Goal: Task Accomplishment & Management: Manage account settings

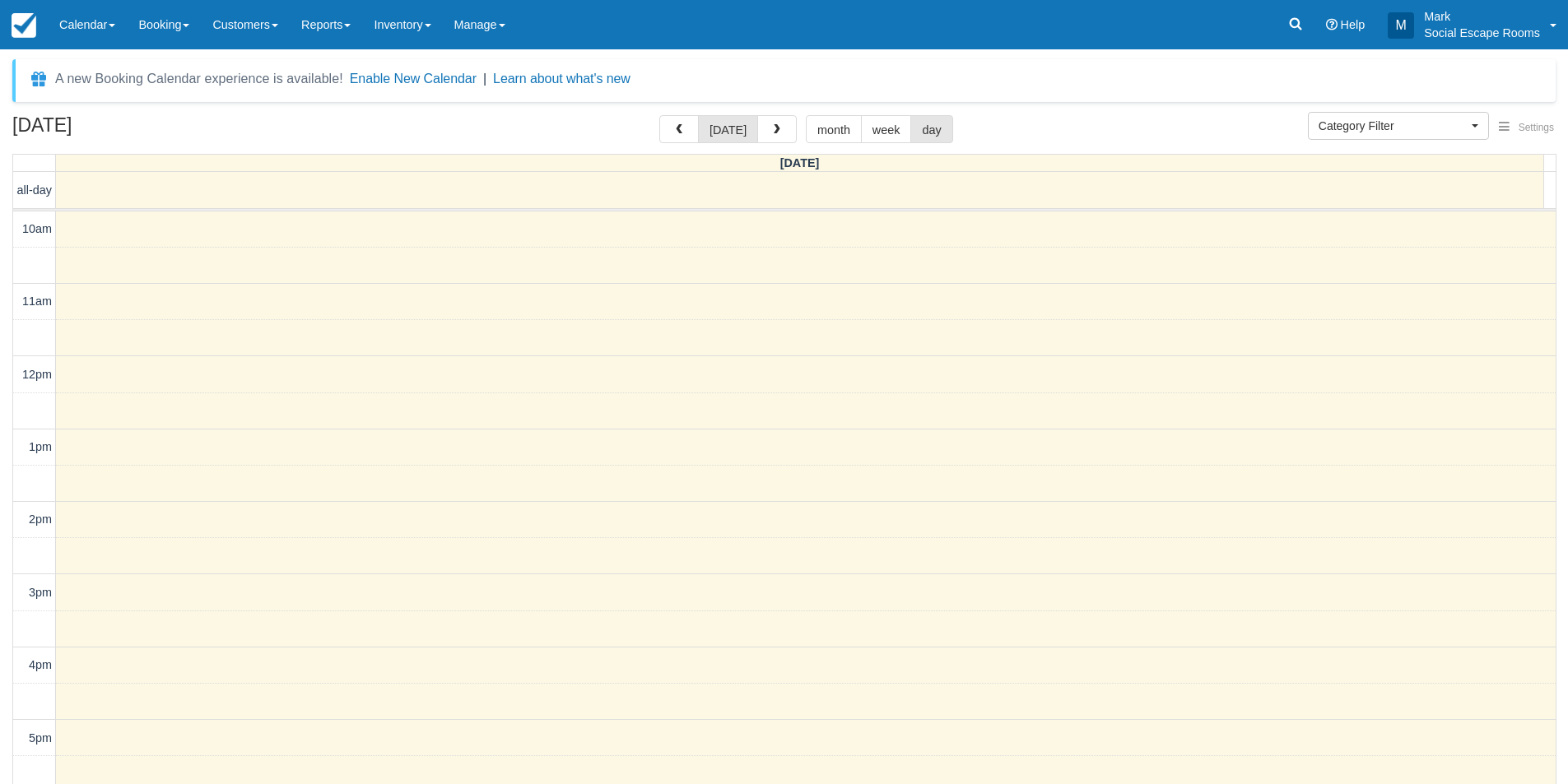
select select
click at [104, 23] on link "Calendar" at bounding box center [87, 24] width 79 height 50
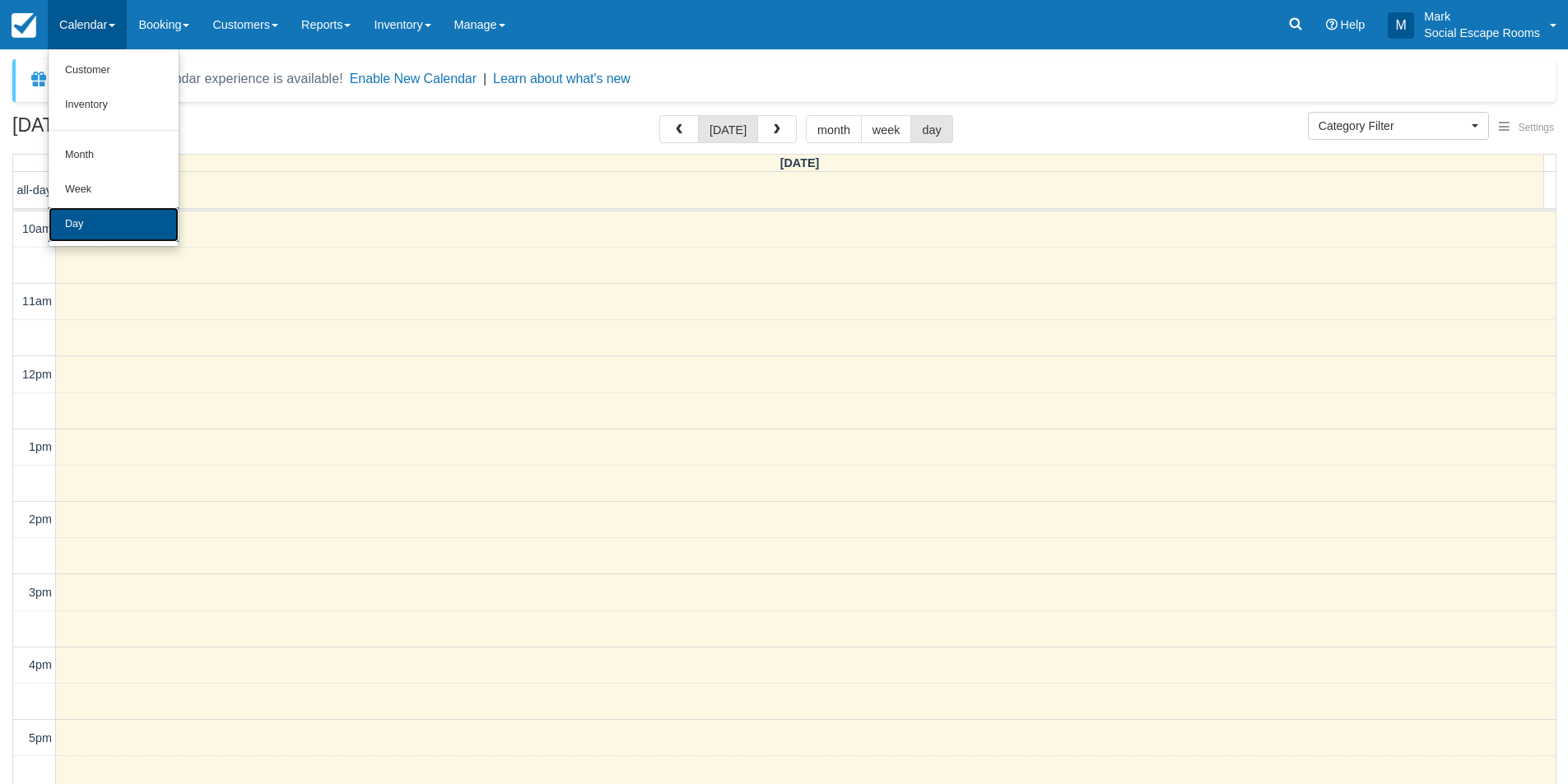
click at [124, 214] on link "Day" at bounding box center [114, 224] width 130 height 35
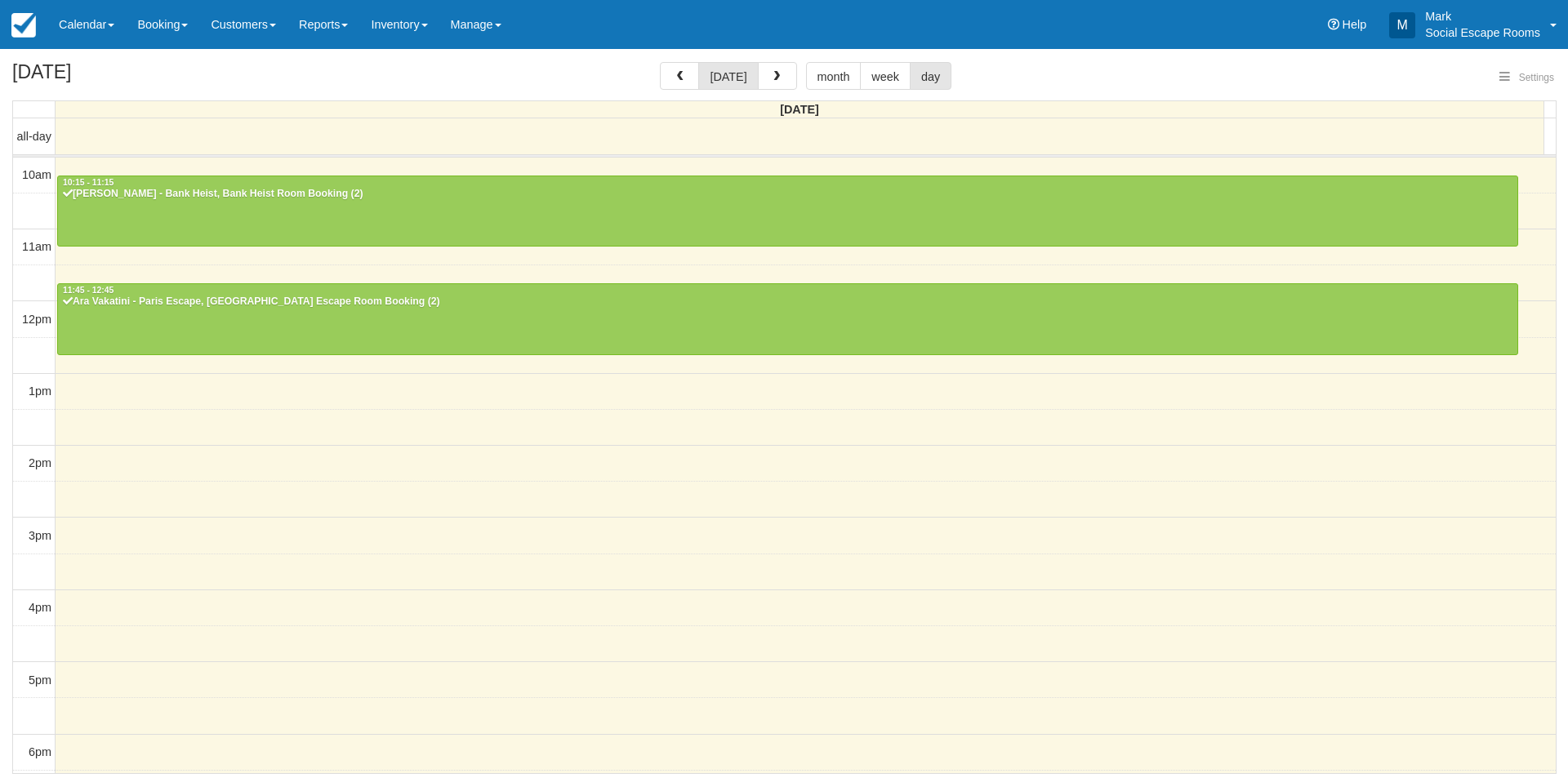
select select
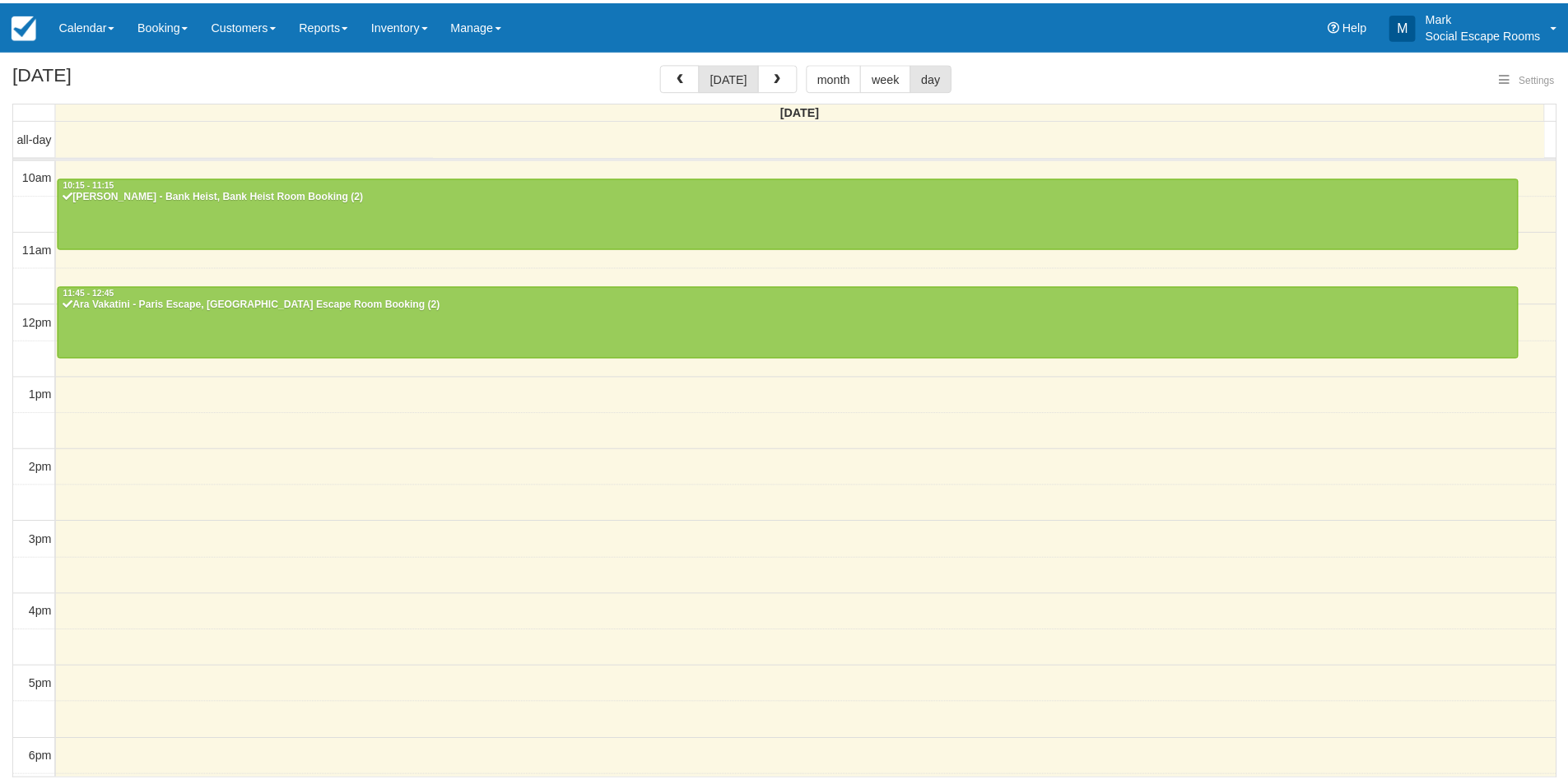
scroll to position [146, 0]
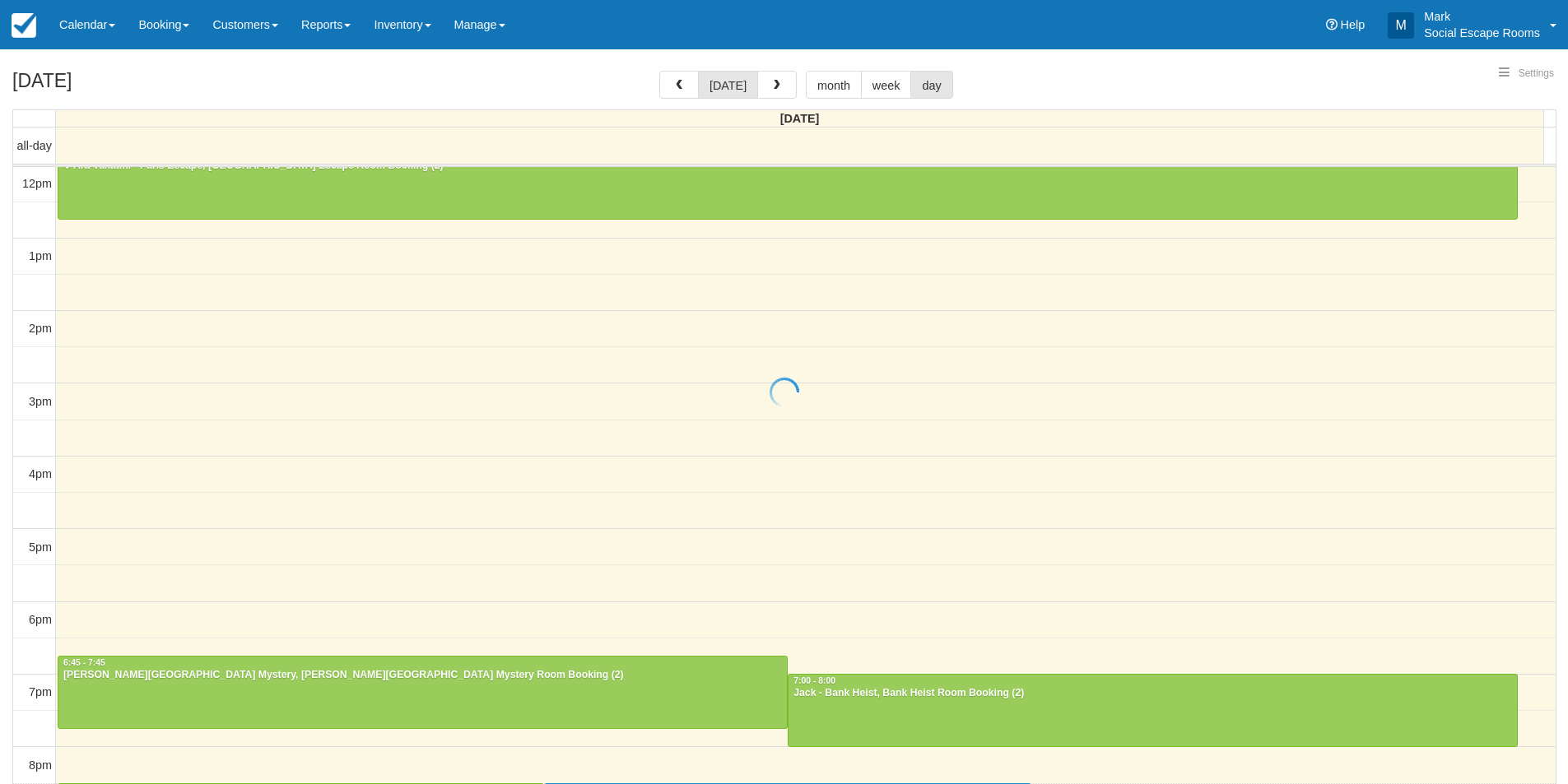
select select
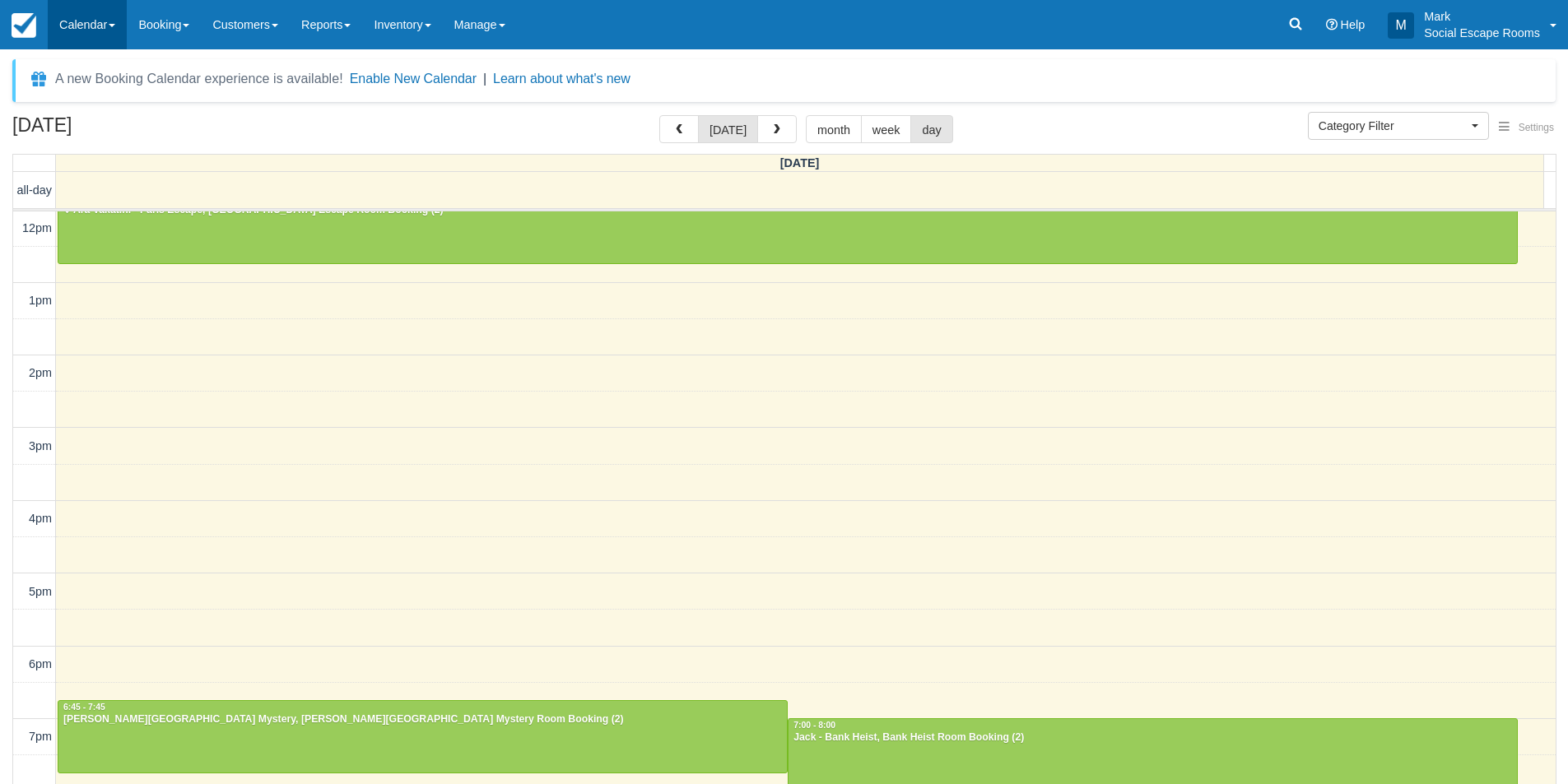
click at [67, 18] on link "Calendar" at bounding box center [87, 24] width 79 height 50
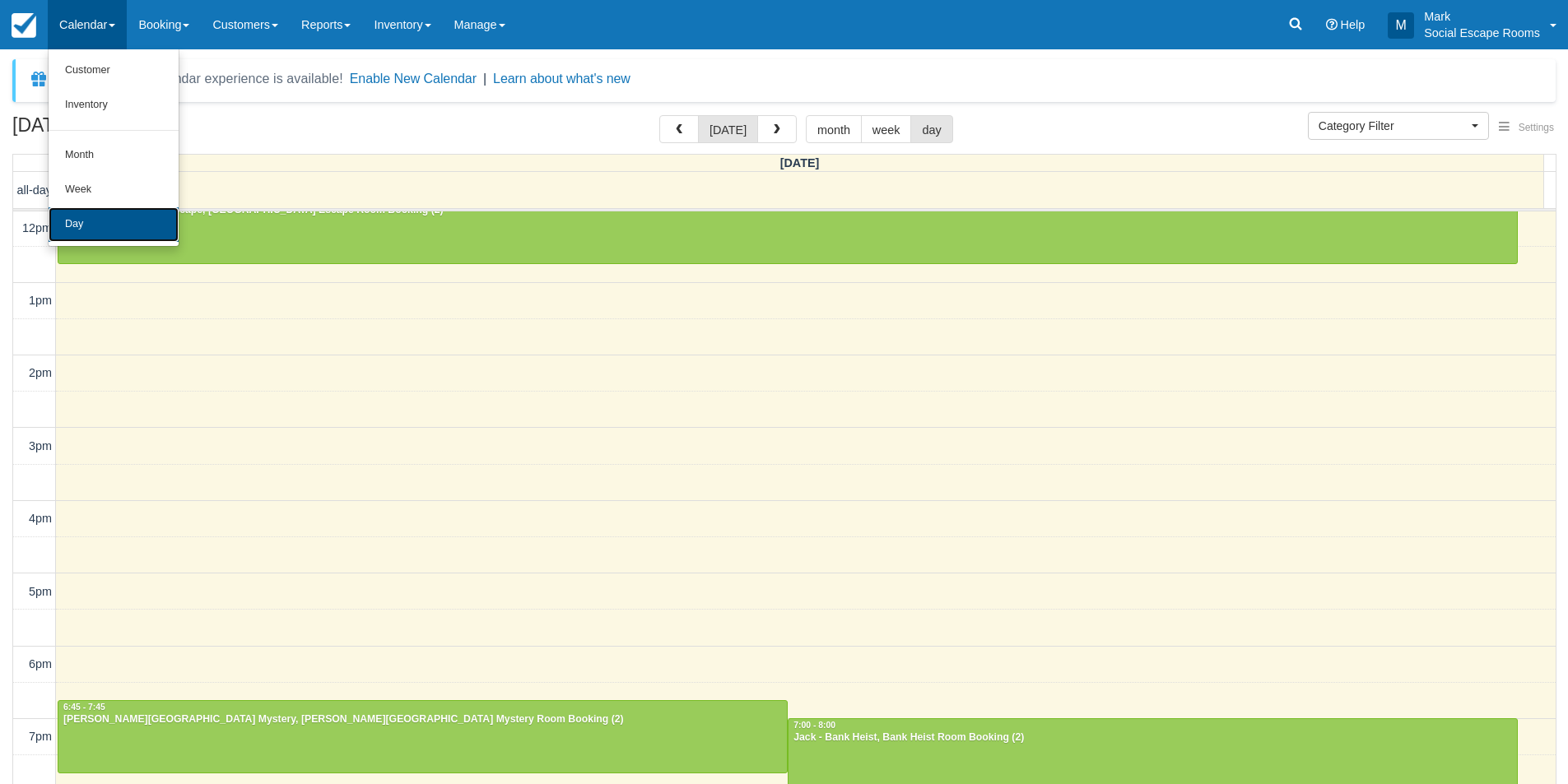
click at [91, 228] on link "Day" at bounding box center [114, 224] width 130 height 35
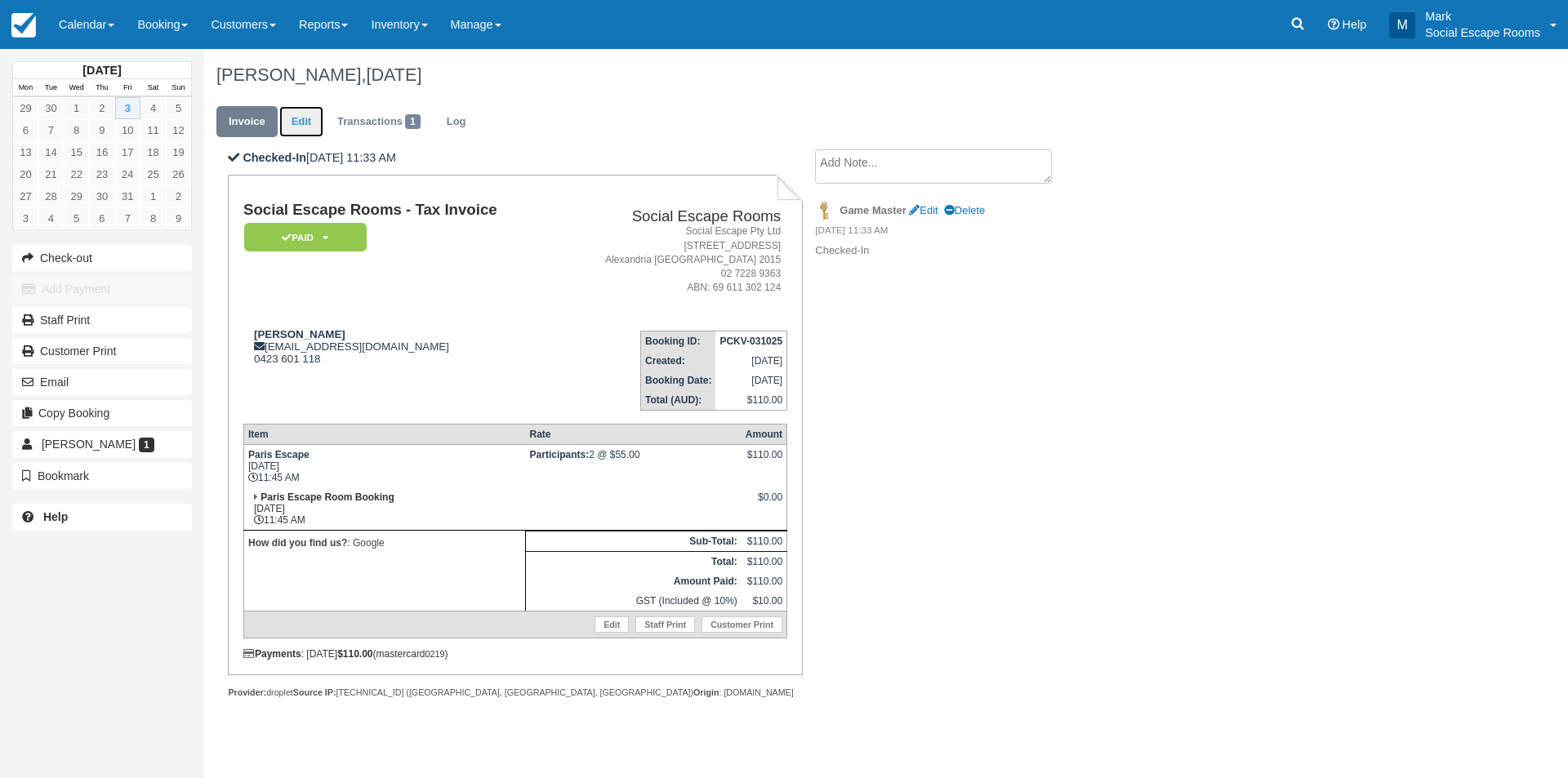
click at [305, 133] on link "Edit" at bounding box center [301, 122] width 44 height 32
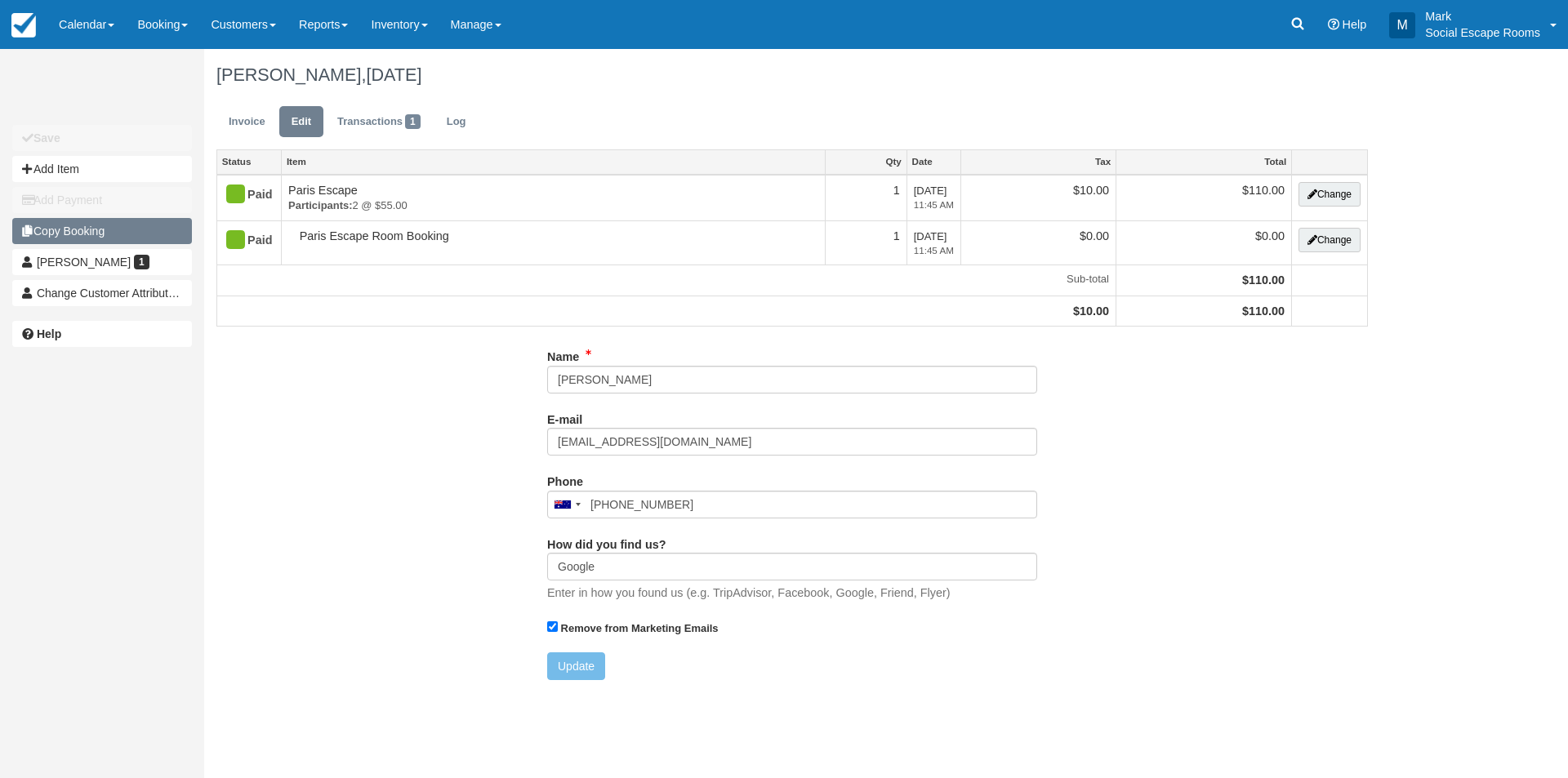
type input "0423 601 118"
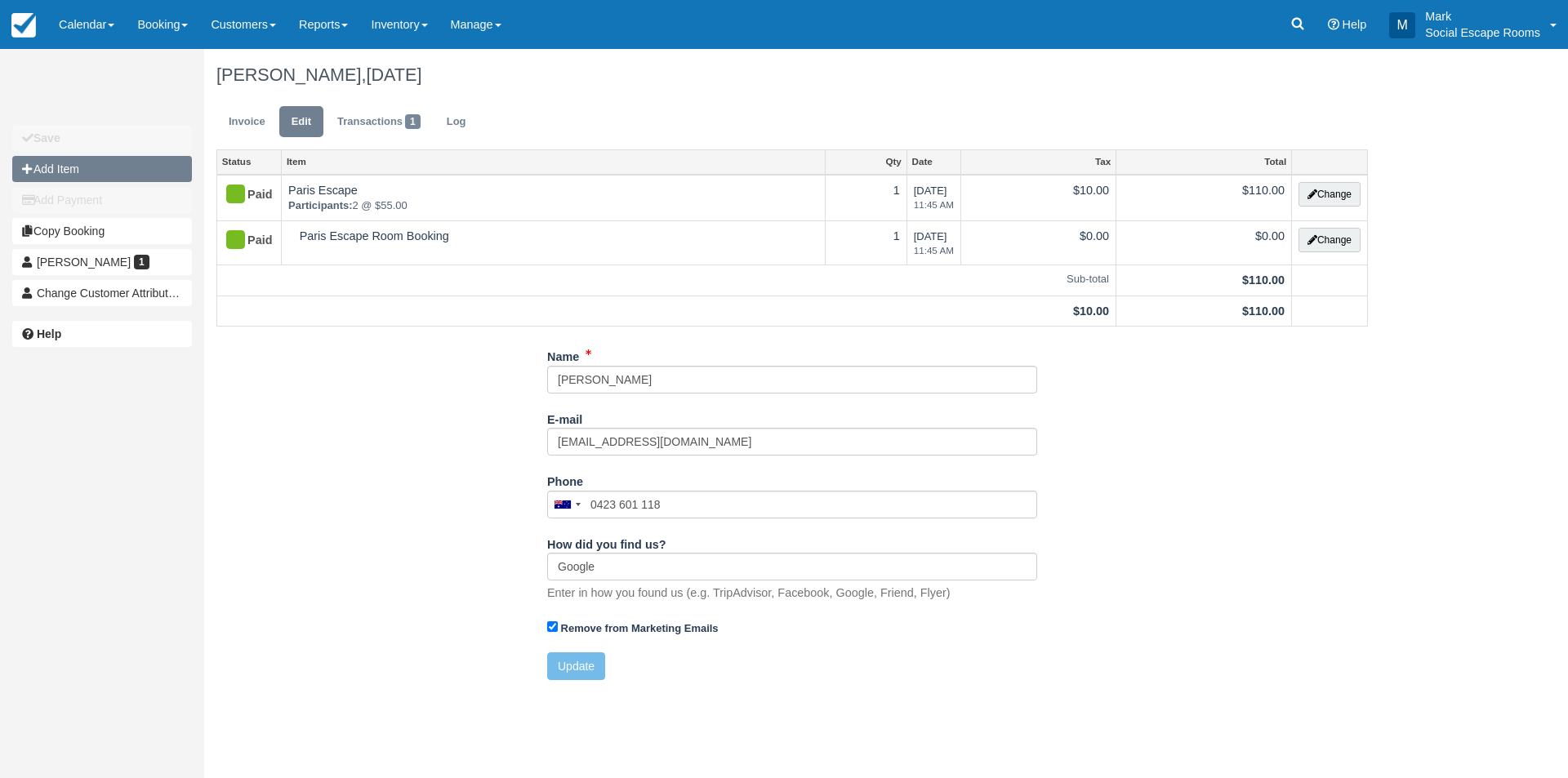
click at [95, 170] on button "Add Item" at bounding box center [101, 169] width 180 height 26
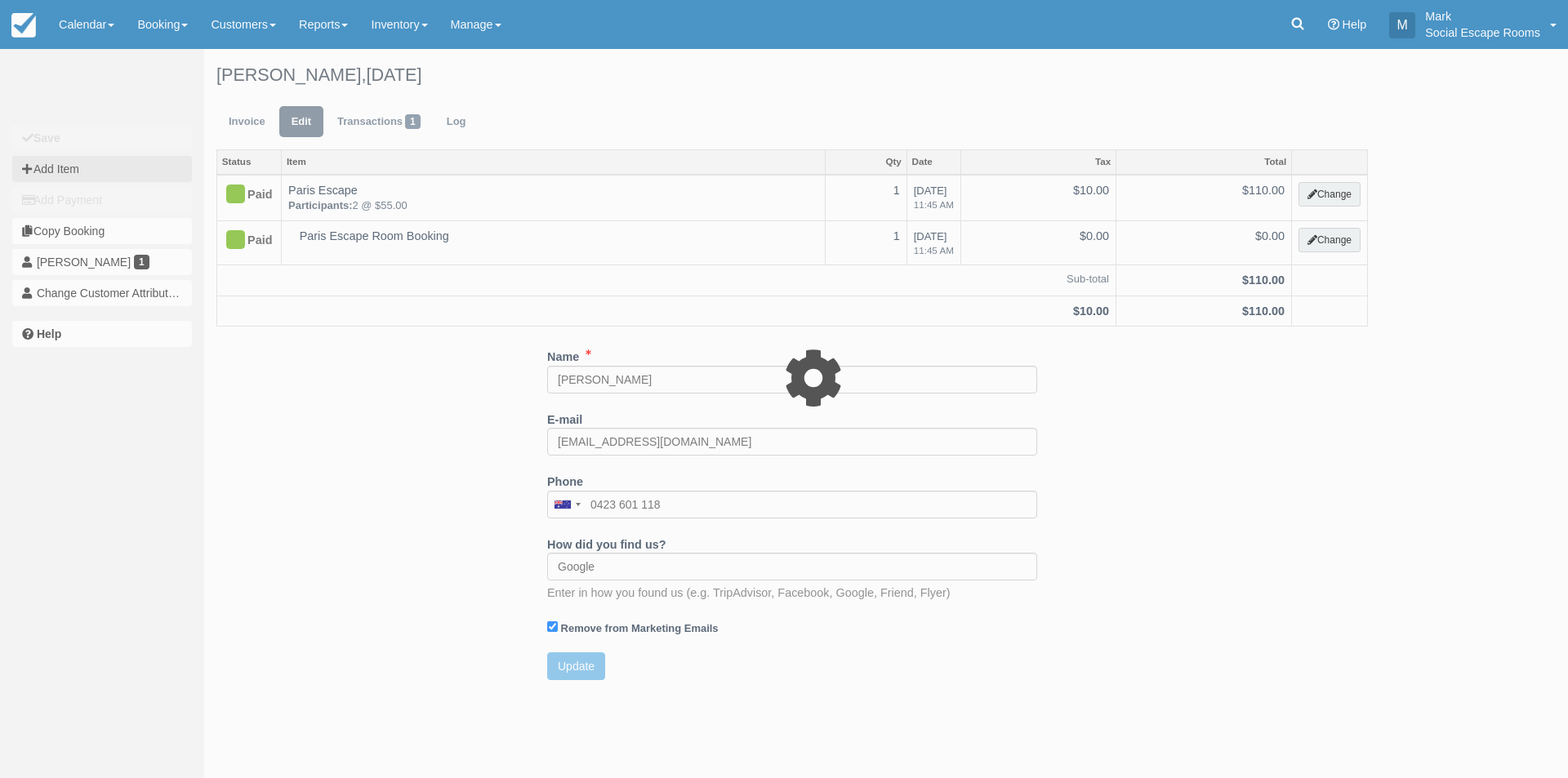
type input "0.00"
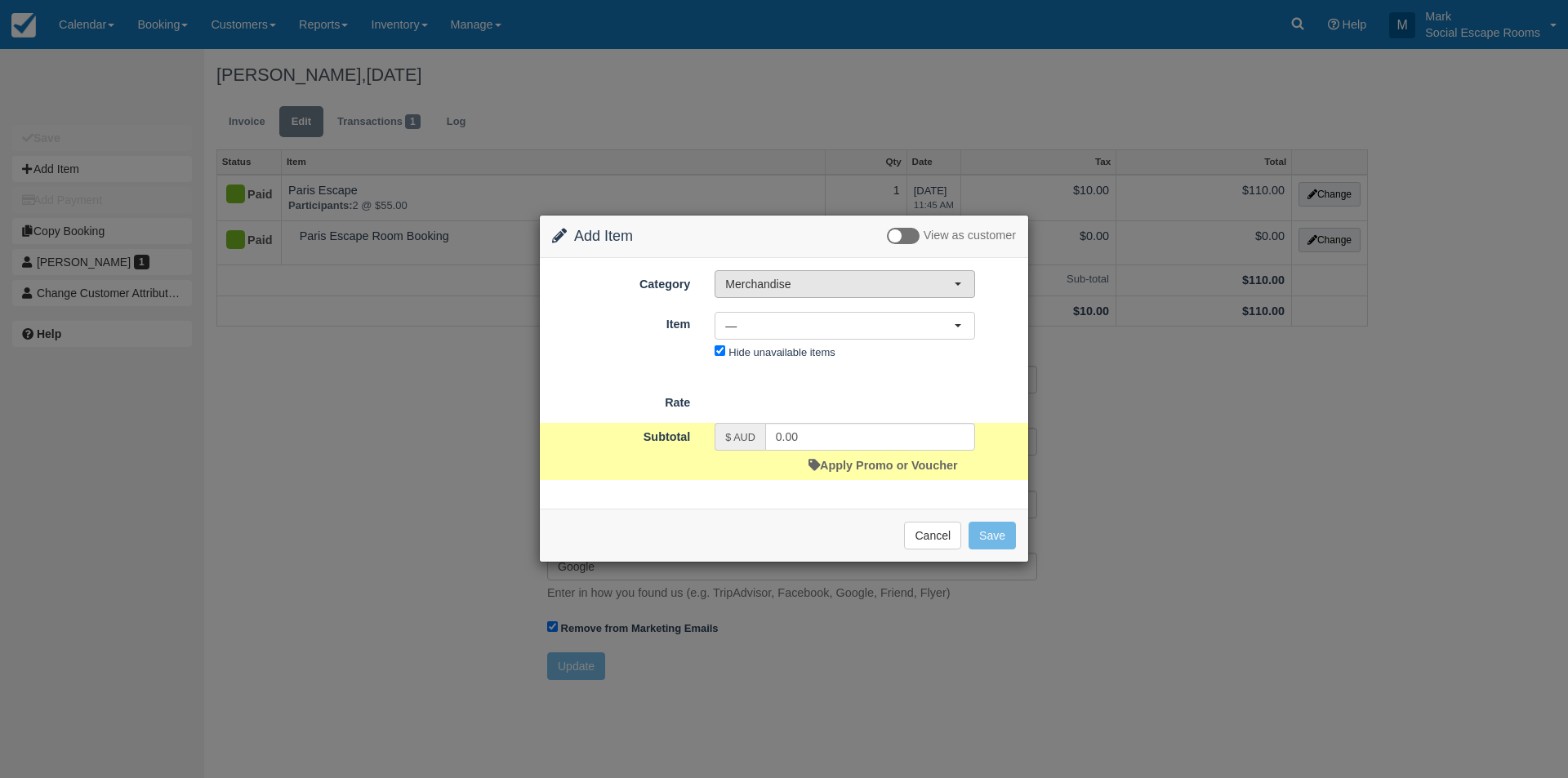
click at [752, 282] on span "Merchandise" at bounding box center [840, 284] width 229 height 17
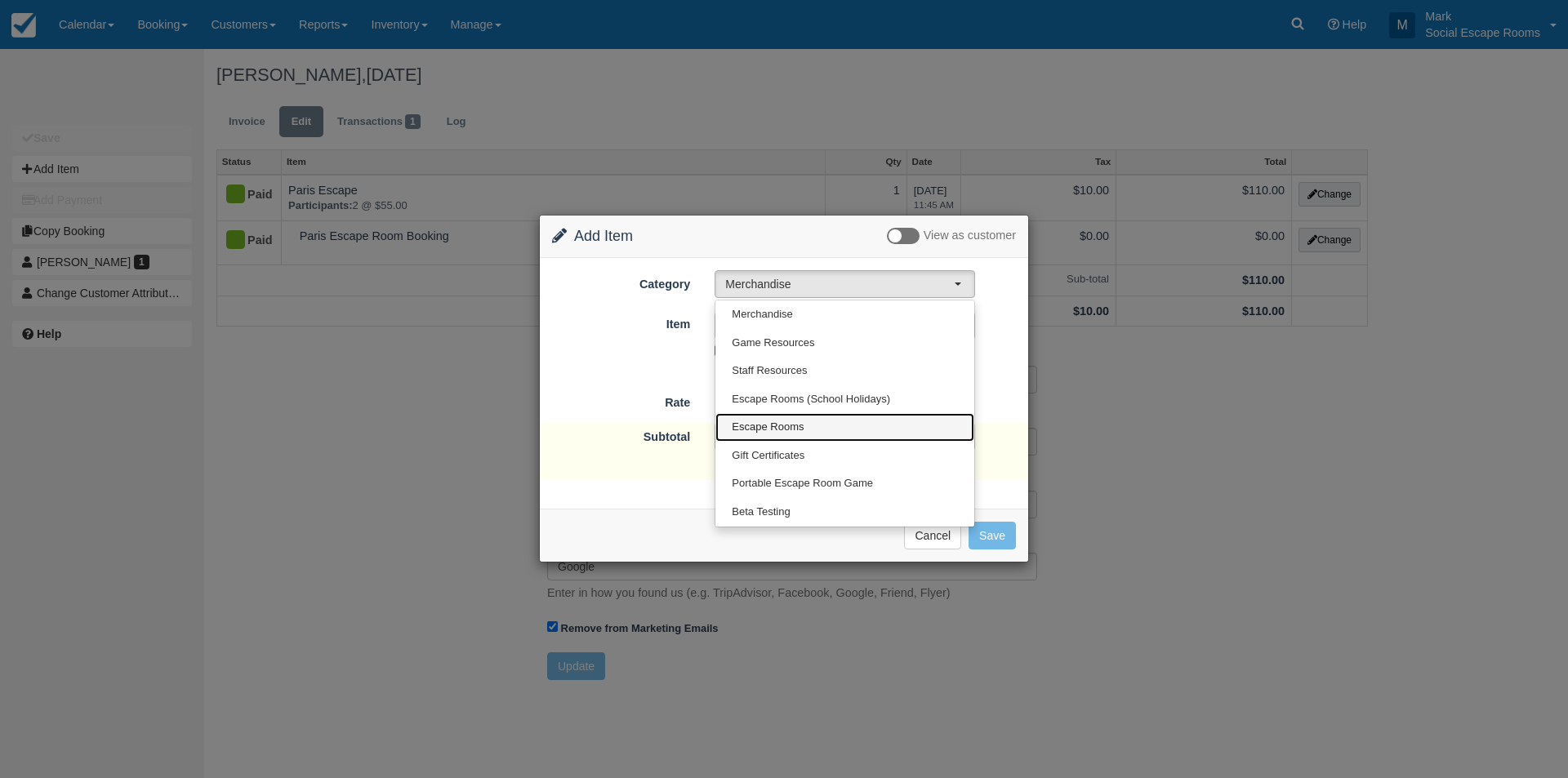
click at [779, 417] on link "Escape Rooms" at bounding box center [845, 427] width 259 height 29
select select "2"
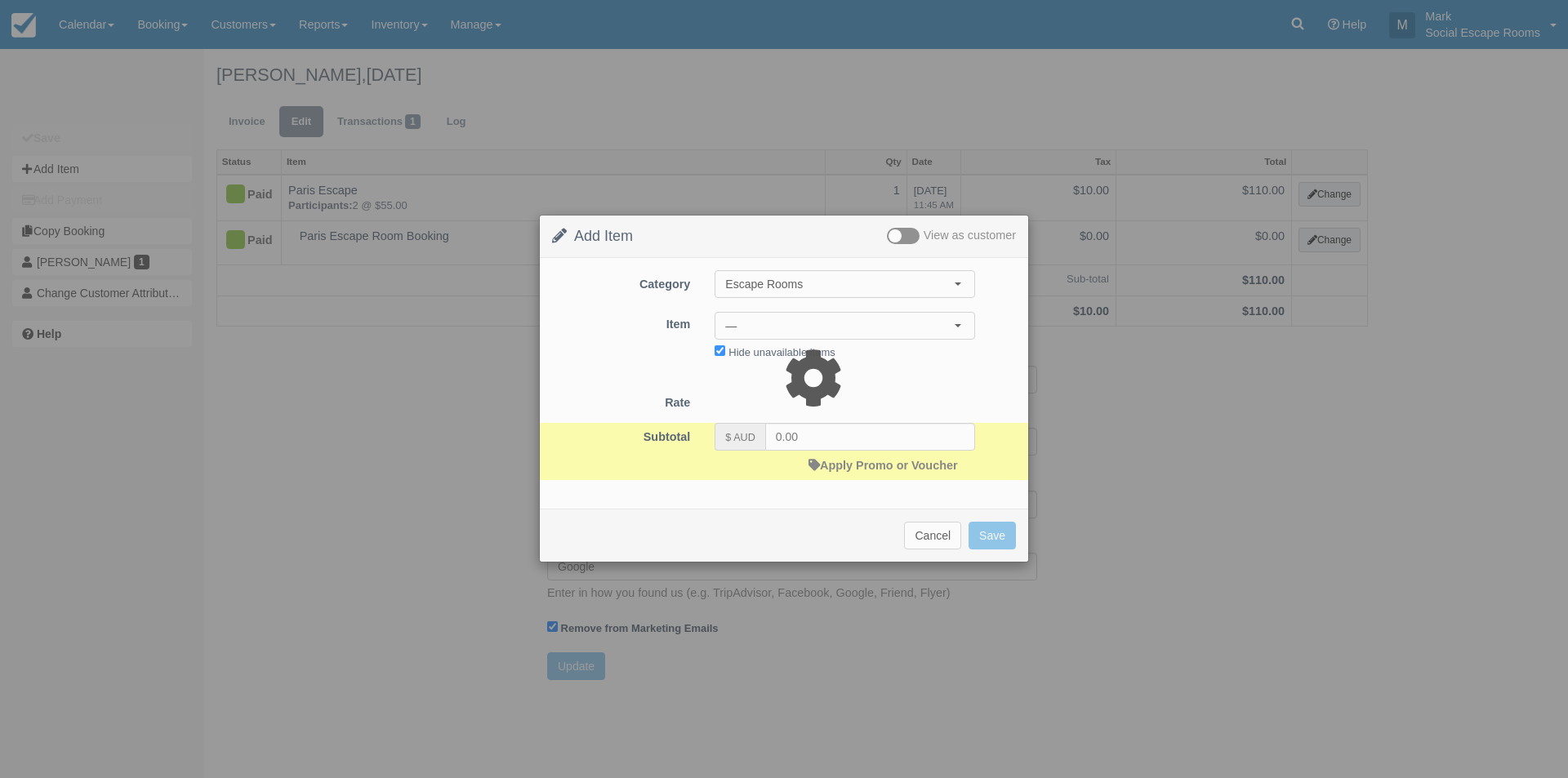
click at [768, 326] on div at bounding box center [784, 389] width 1568 height 778
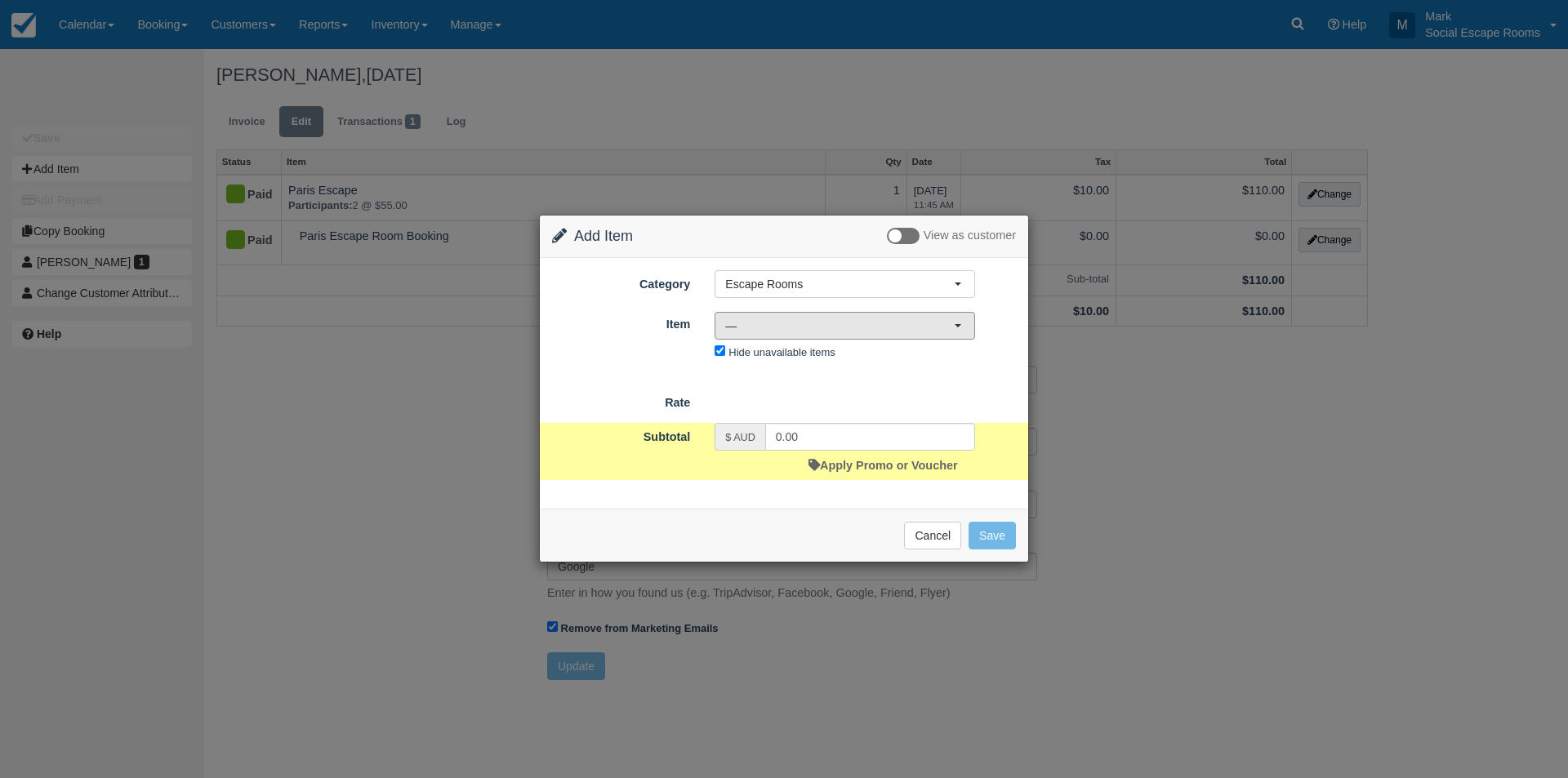
click at [768, 326] on span "—" at bounding box center [840, 326] width 229 height 17
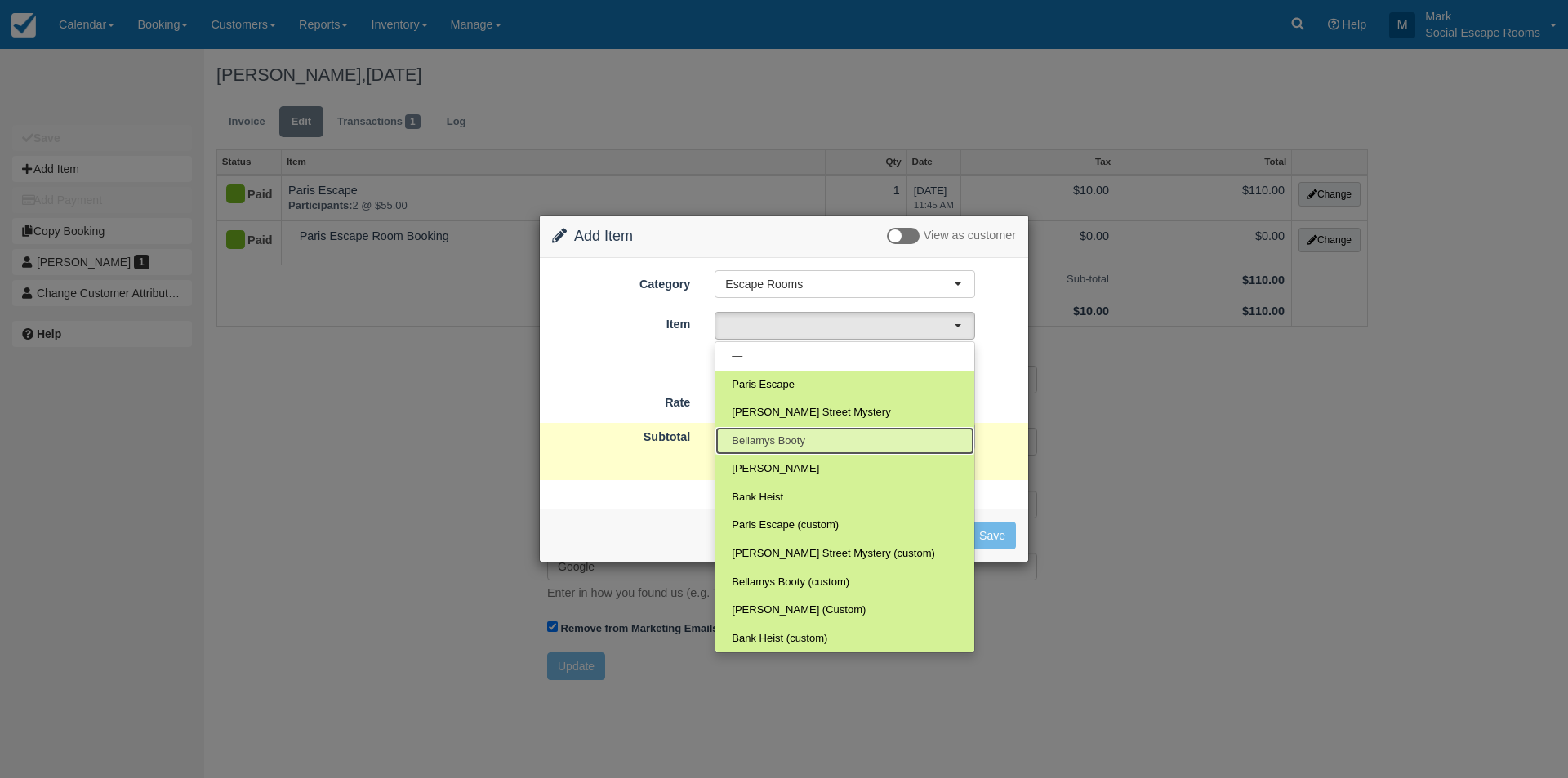
click at [785, 438] on span "Bellamys Booty" at bounding box center [768, 441] width 74 height 16
select select "69"
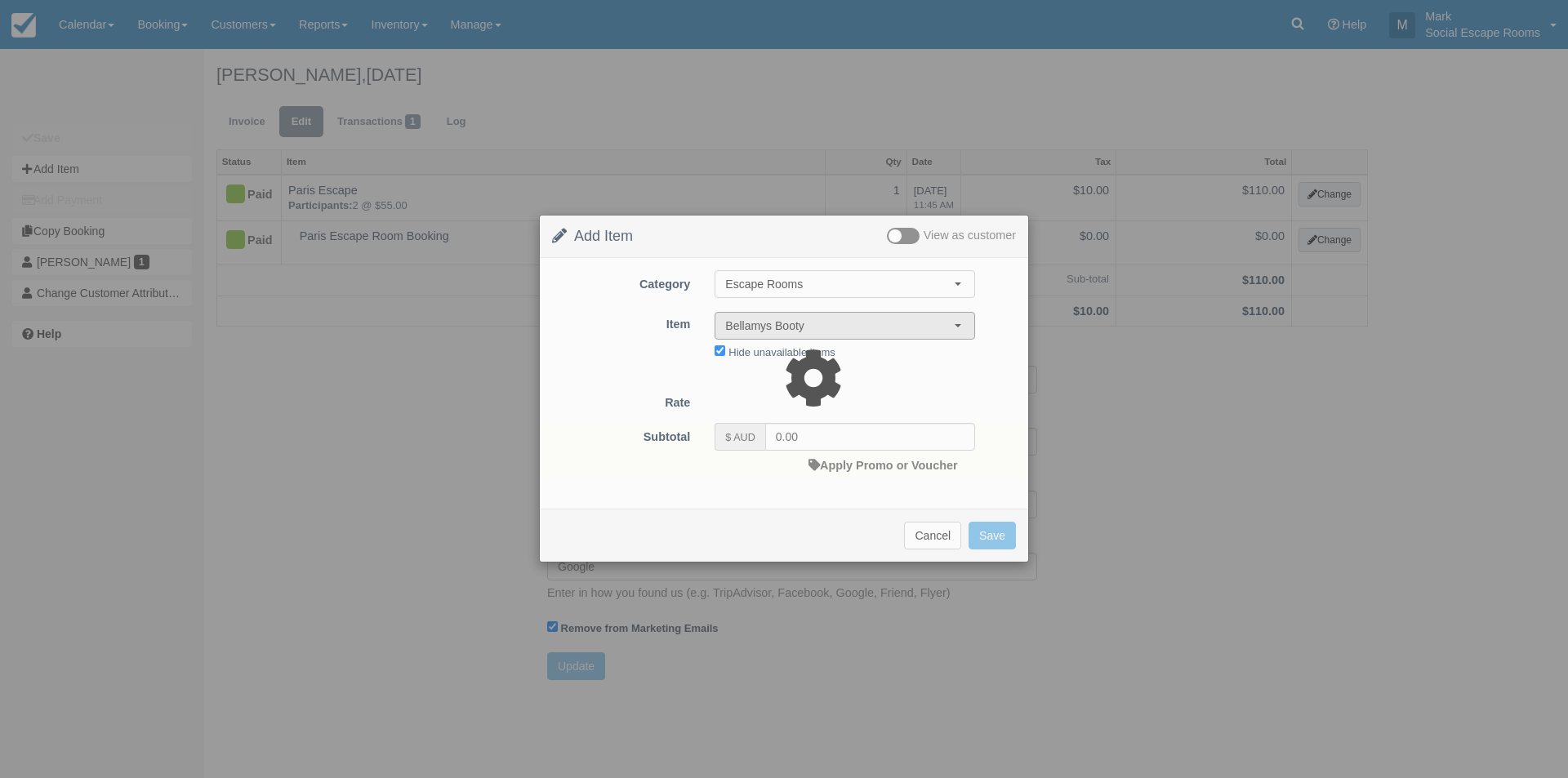
type input "165.00"
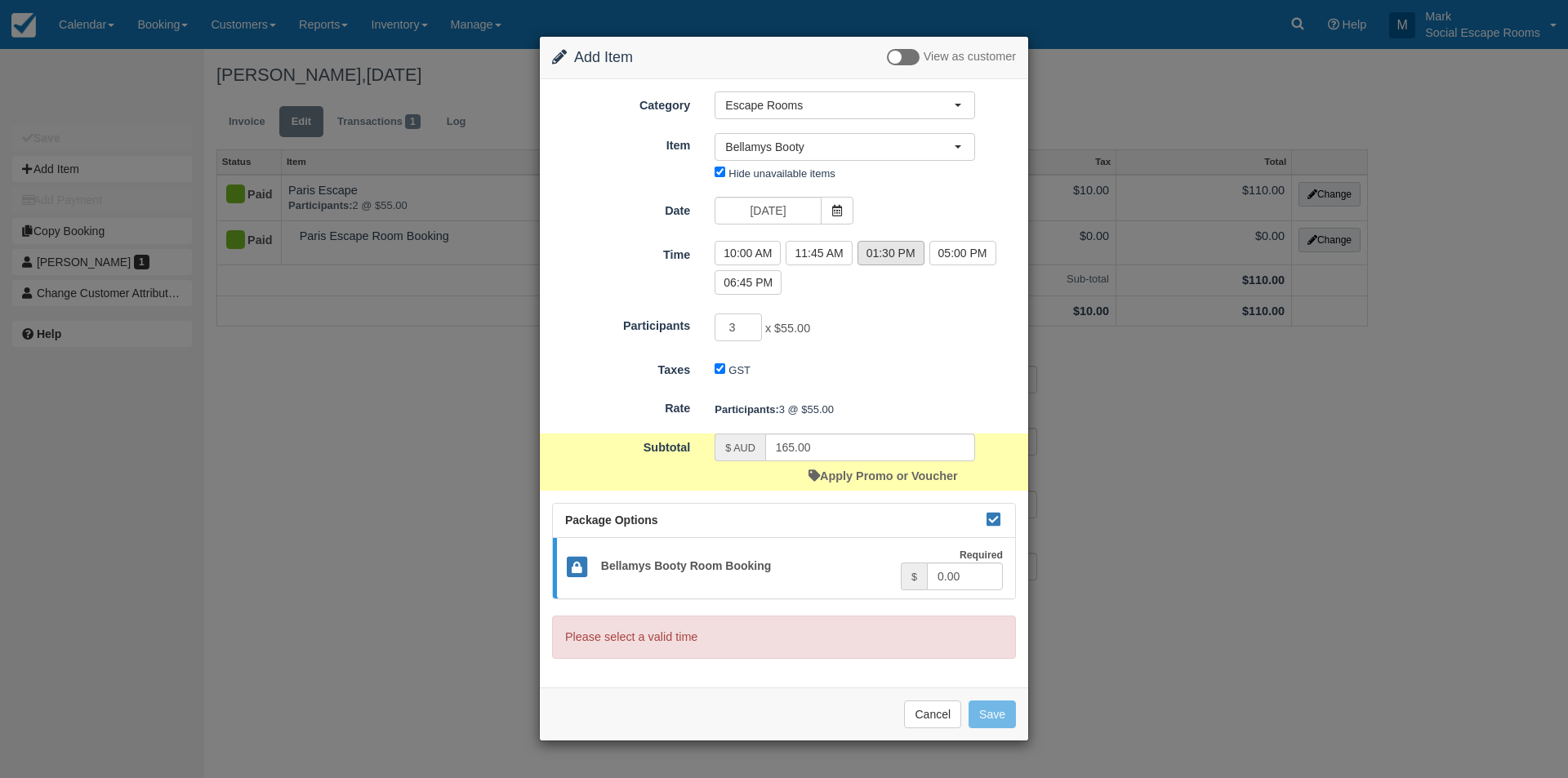
click at [873, 262] on label "01:30 PM" at bounding box center [891, 253] width 67 height 24
radio input "true"
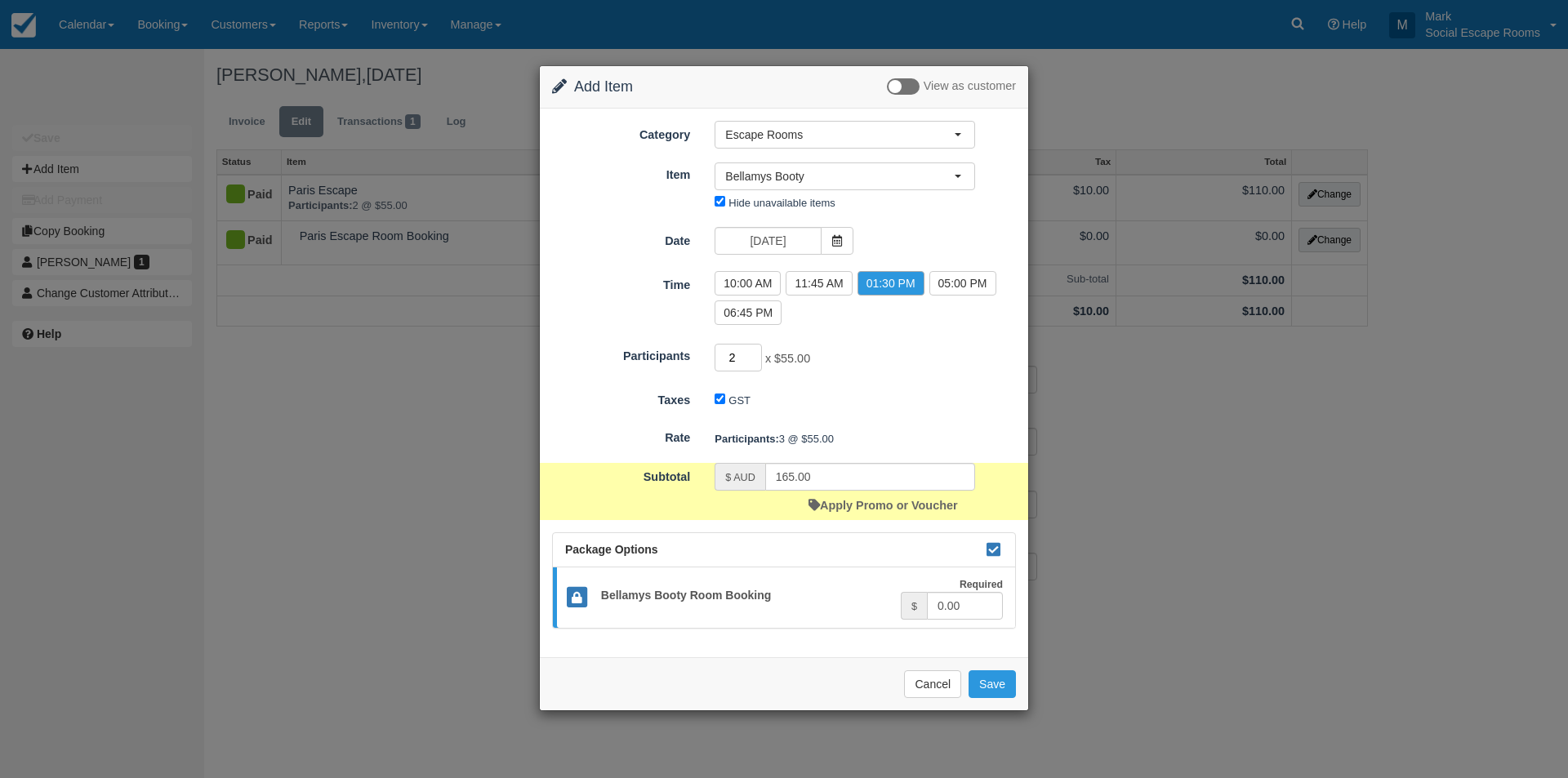
type input "2"
click at [752, 358] on input "2" at bounding box center [737, 357] width 47 height 28
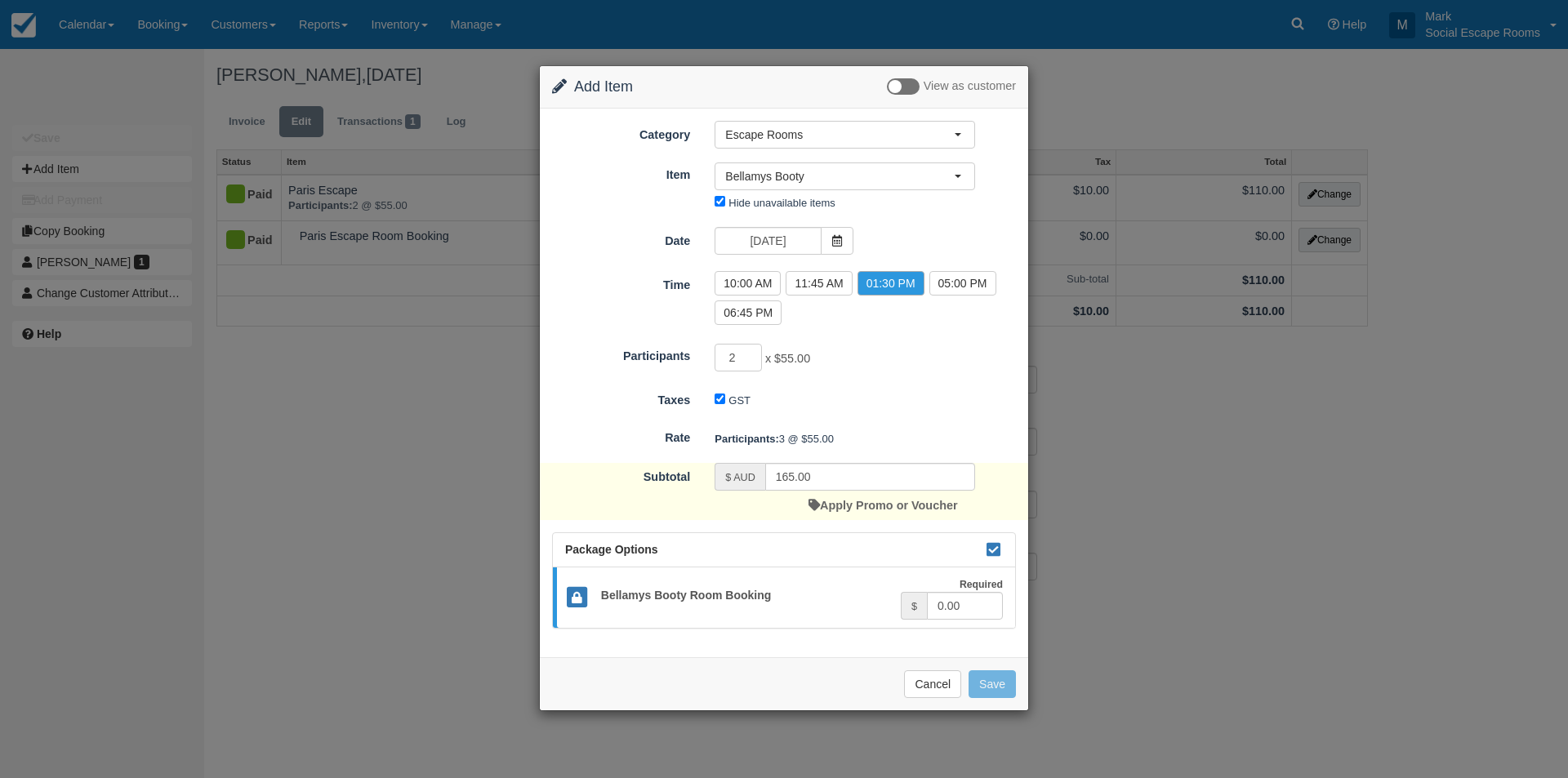
type input "110.00"
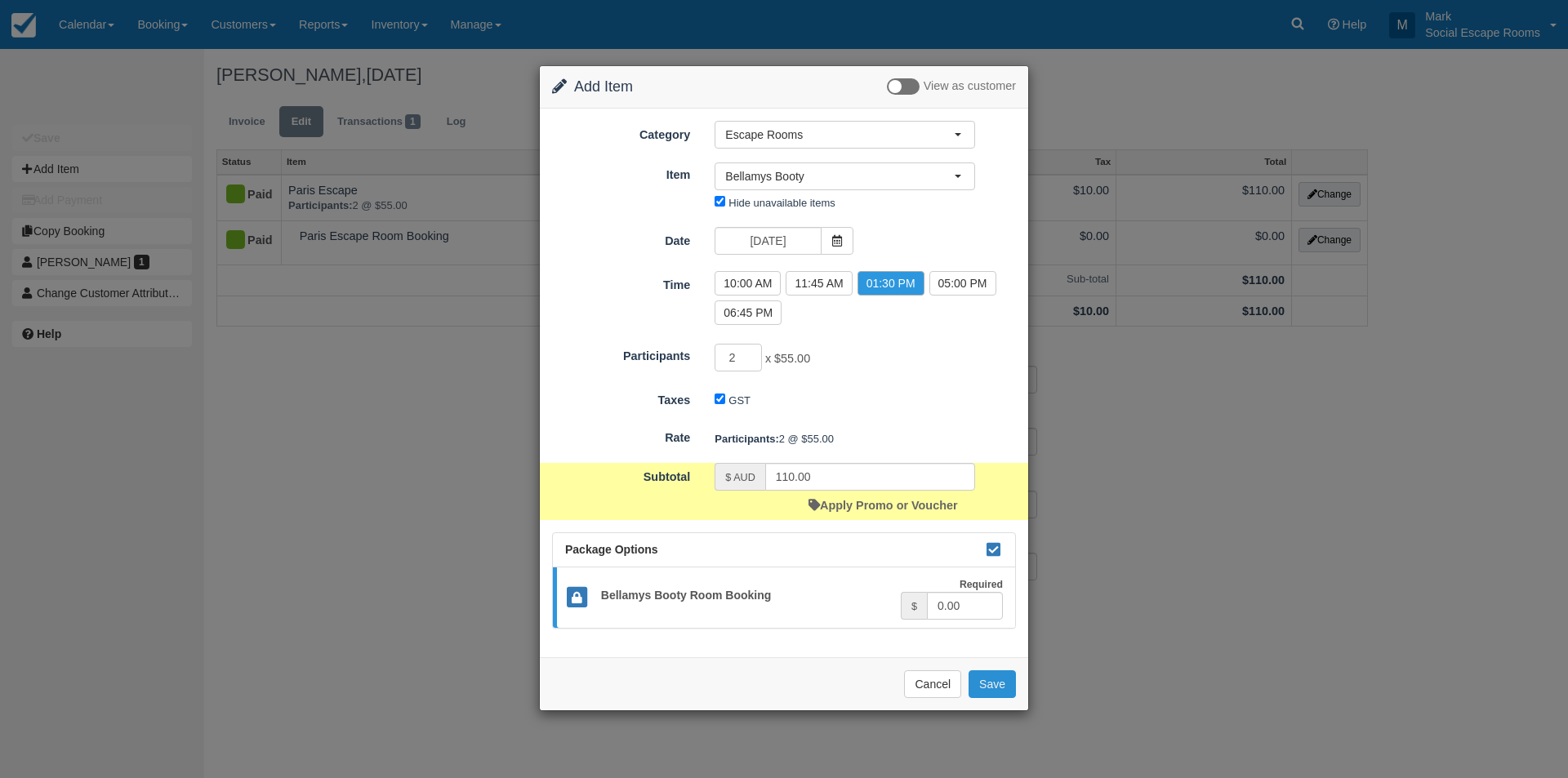
click at [998, 689] on button "Save" at bounding box center [992, 684] width 47 height 28
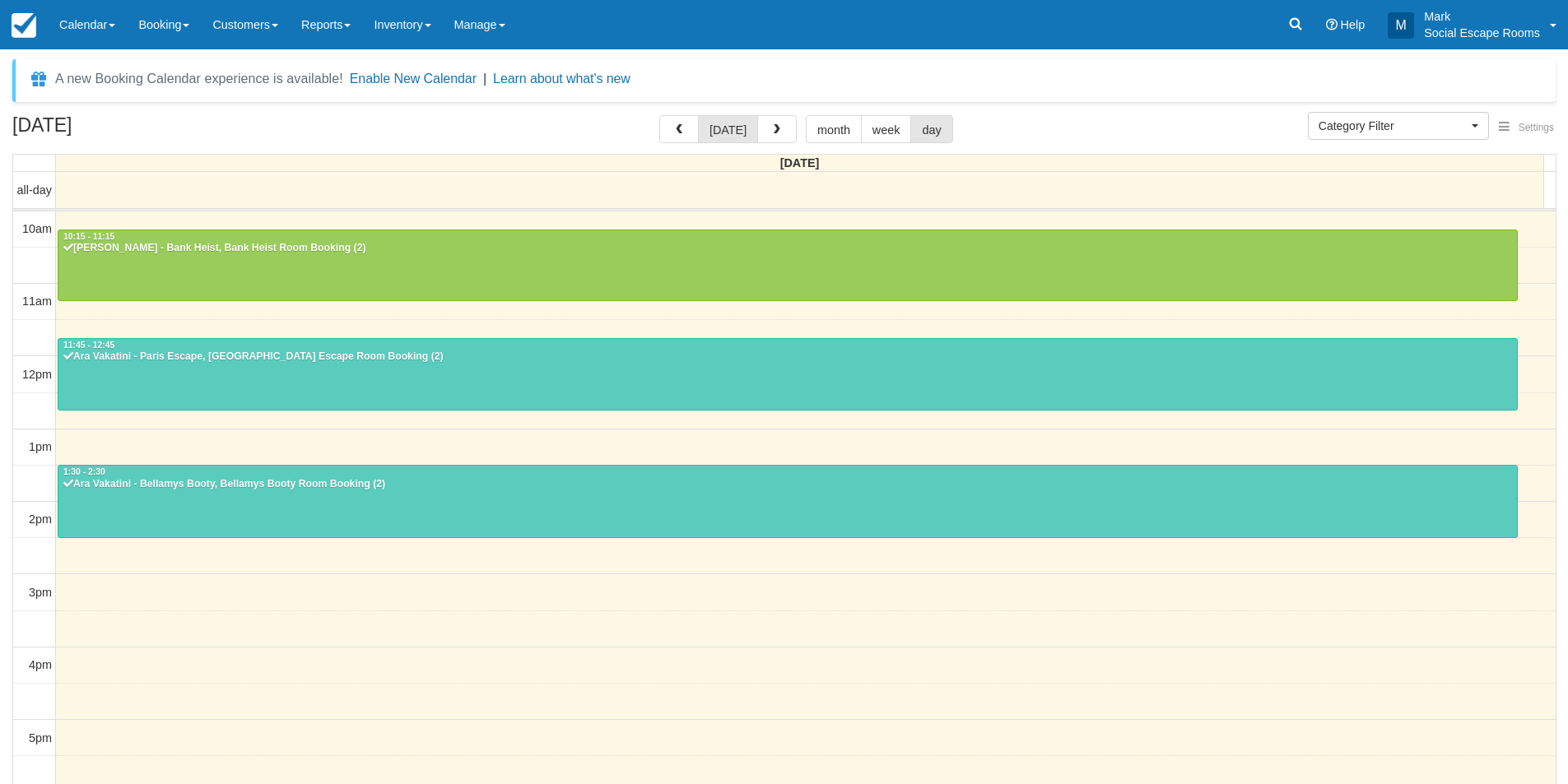
select select
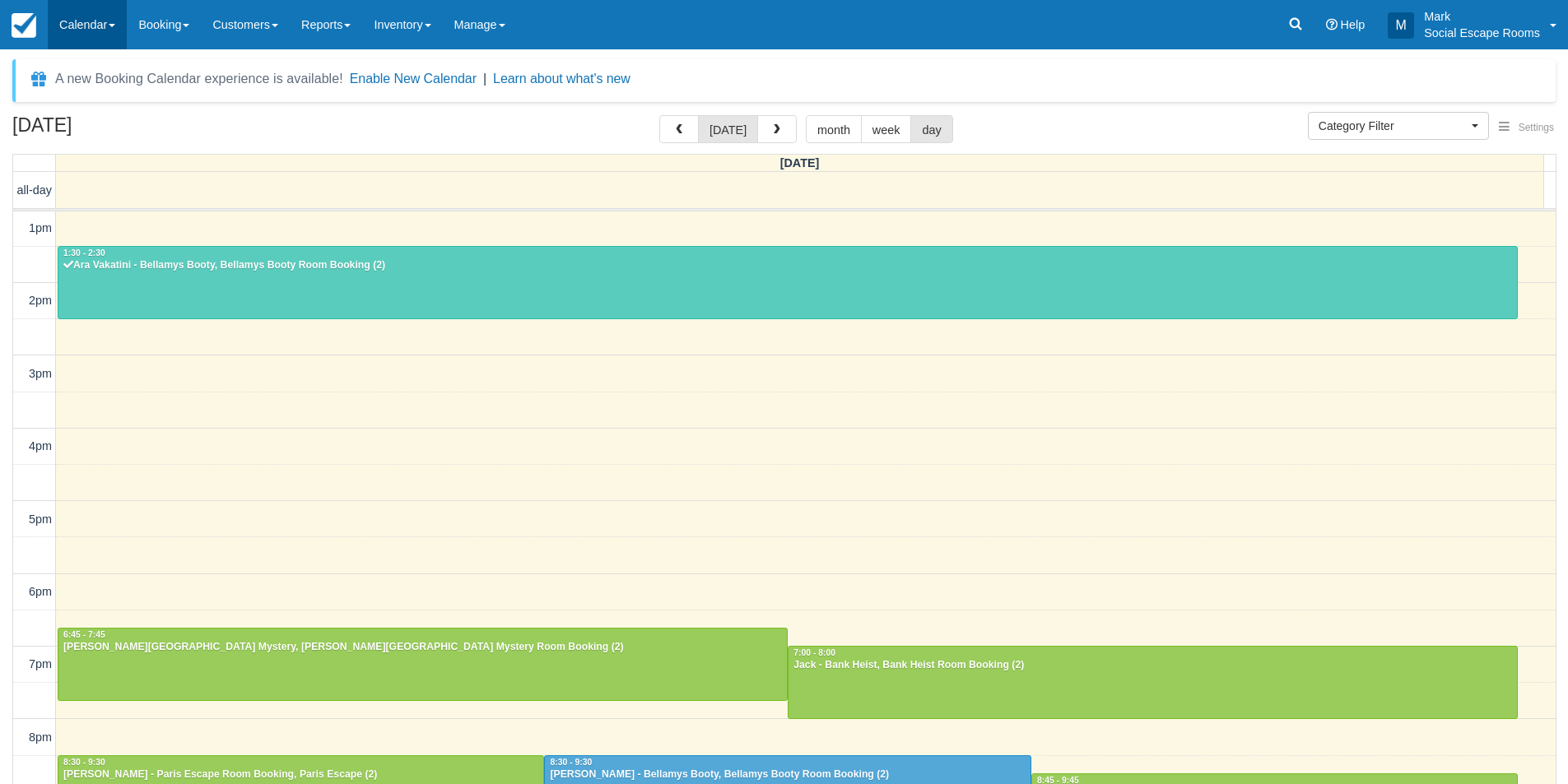
click at [95, 18] on link "Calendar" at bounding box center [87, 24] width 79 height 50
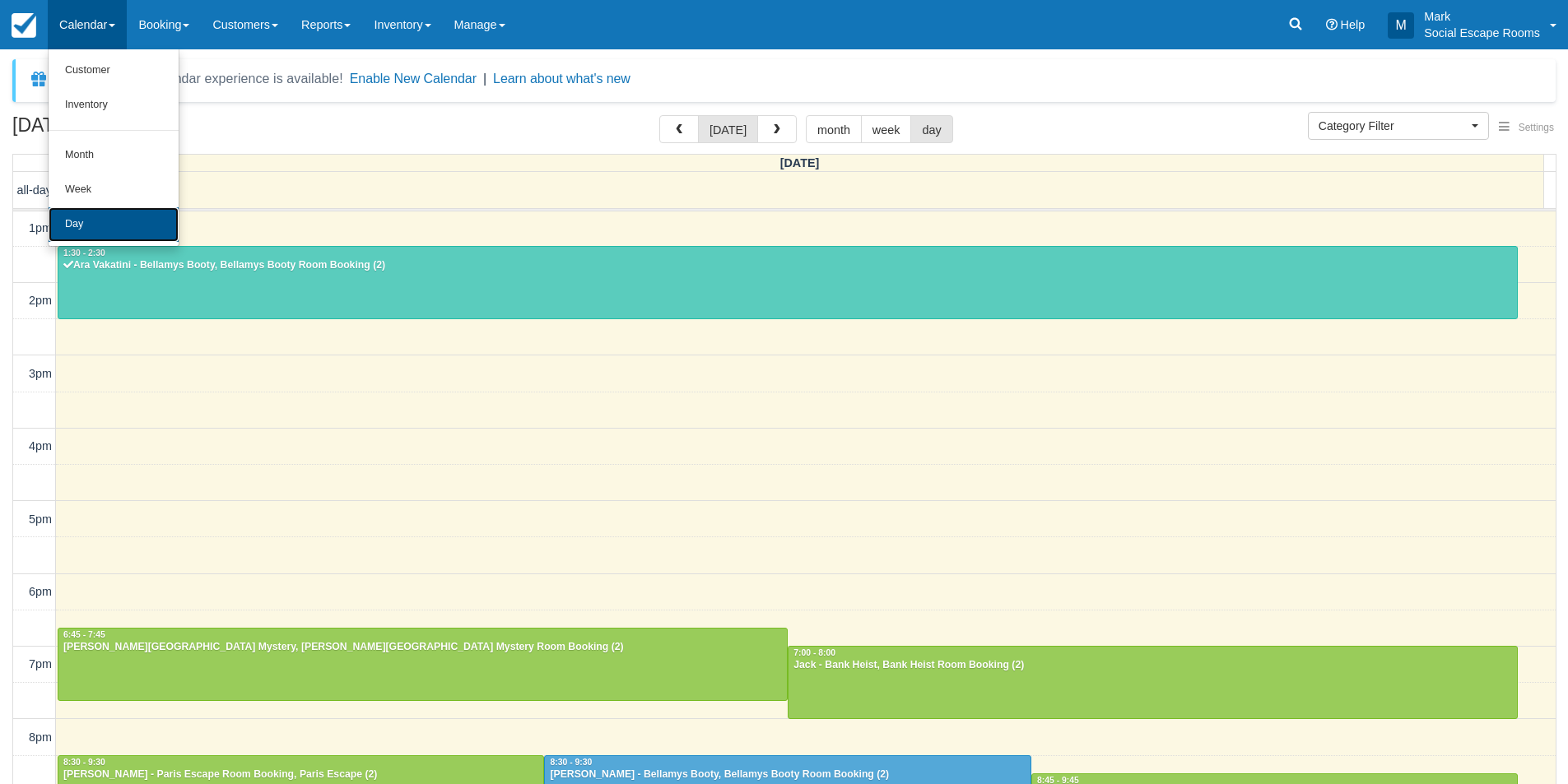
click at [103, 211] on link "Day" at bounding box center [114, 224] width 130 height 35
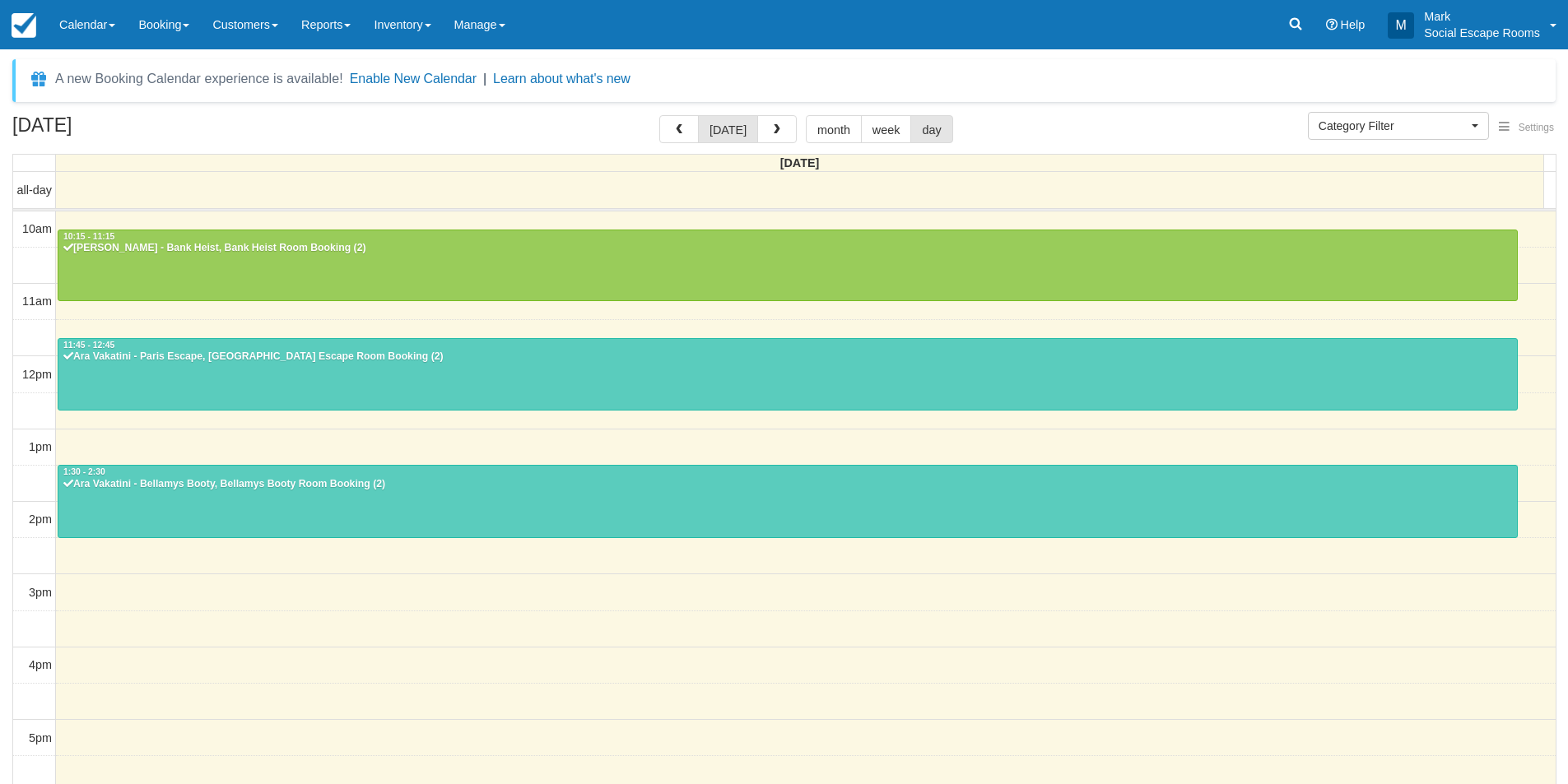
select select
